Goal: Transaction & Acquisition: Purchase product/service

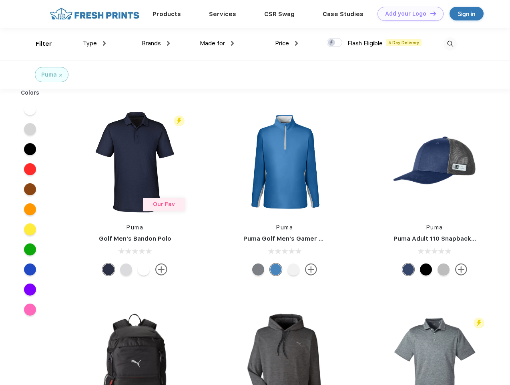
click at [408, 14] on link "Add your Logo Design Tool" at bounding box center [411, 14] width 66 height 14
click at [0, 0] on div "Design Tool" at bounding box center [0, 0] width 0 height 0
click at [430, 13] on link "Add your Logo Design Tool" at bounding box center [411, 14] width 66 height 14
click at [38, 44] on div "Filter" at bounding box center [44, 43] width 16 height 9
click at [95, 43] on span "Type" at bounding box center [90, 43] width 14 height 7
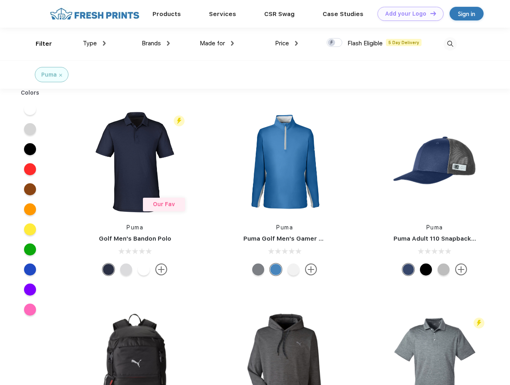
click at [156, 43] on span "Brands" at bounding box center [151, 43] width 19 height 7
click at [217, 43] on span "Made for" at bounding box center [212, 43] width 25 height 7
click at [287, 43] on span "Price" at bounding box center [282, 43] width 14 height 7
click at [335, 43] on div at bounding box center [335, 42] width 16 height 9
click at [332, 43] on input "checkbox" at bounding box center [329, 40] width 5 height 5
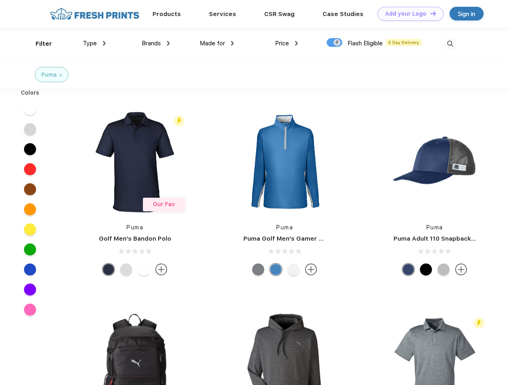
click at [450, 44] on img at bounding box center [450, 43] width 13 height 13
